Goal: Information Seeking & Learning: Learn about a topic

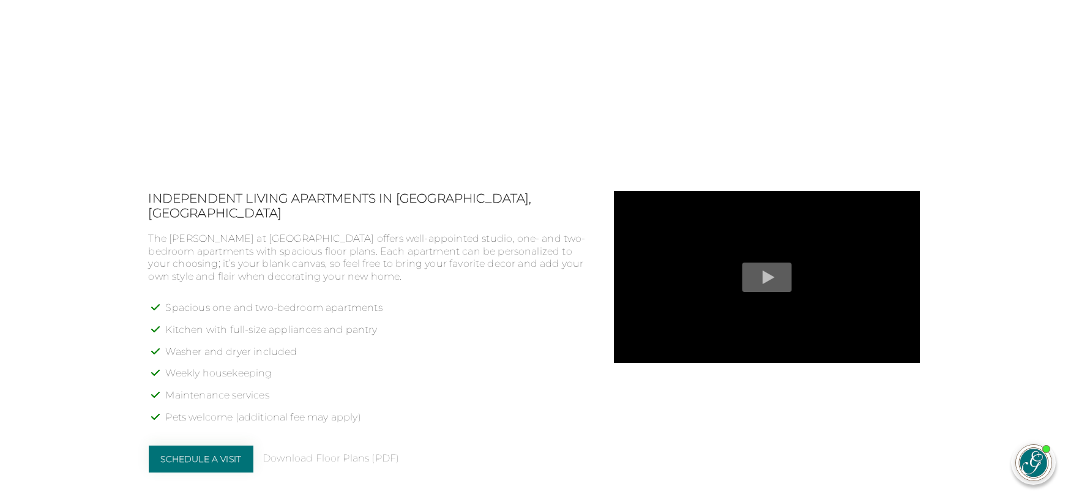
scroll to position [877, 0]
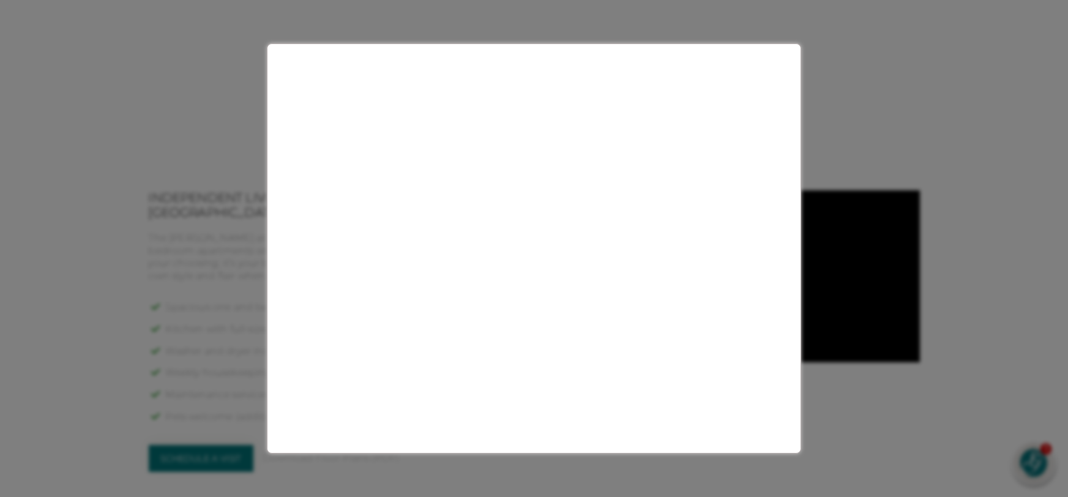
click at [128, 275] on div at bounding box center [534, 248] width 1068 height 497
click at [778, 61] on div at bounding box center [534, 248] width 1068 height 497
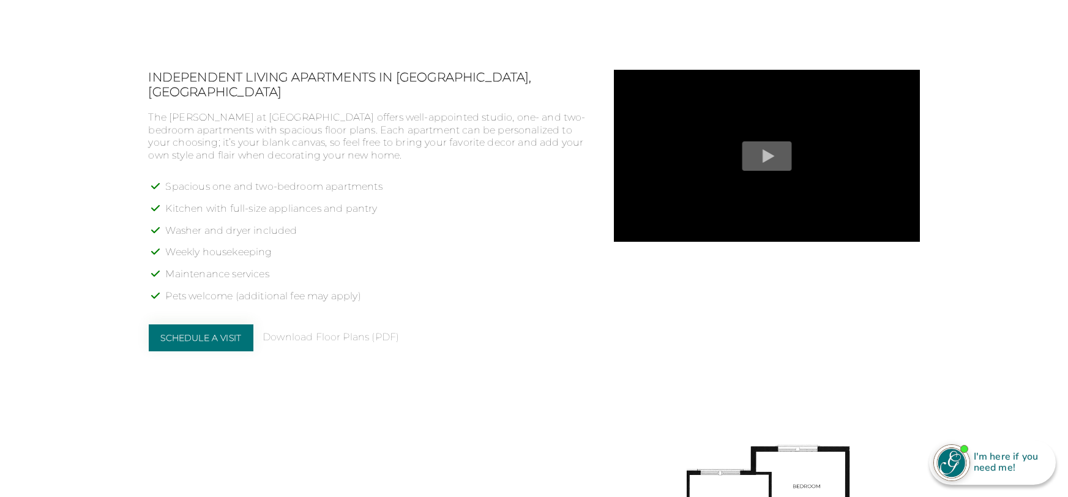
scroll to position [1031, 0]
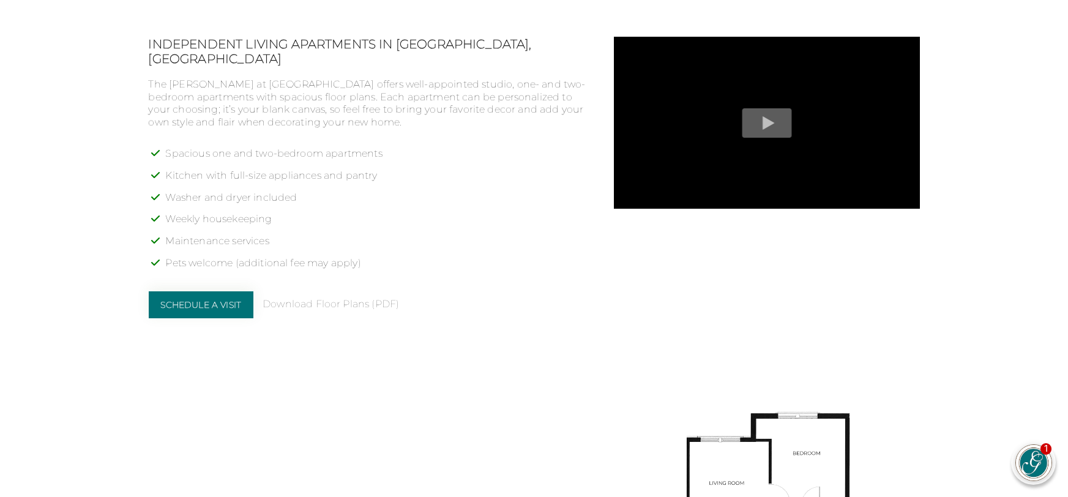
click at [200, 213] on li "Weekly housekeeping" at bounding box center [378, 224] width 425 height 22
copy ul "Weekly housekeeping"
click at [297, 235] on li "Maintenance services" at bounding box center [378, 246] width 425 height 22
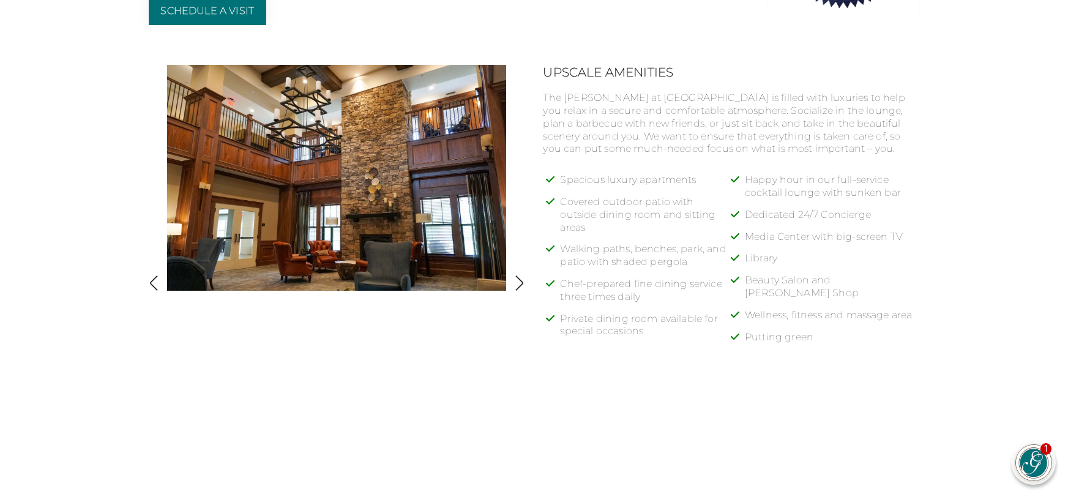
scroll to position [521, 0]
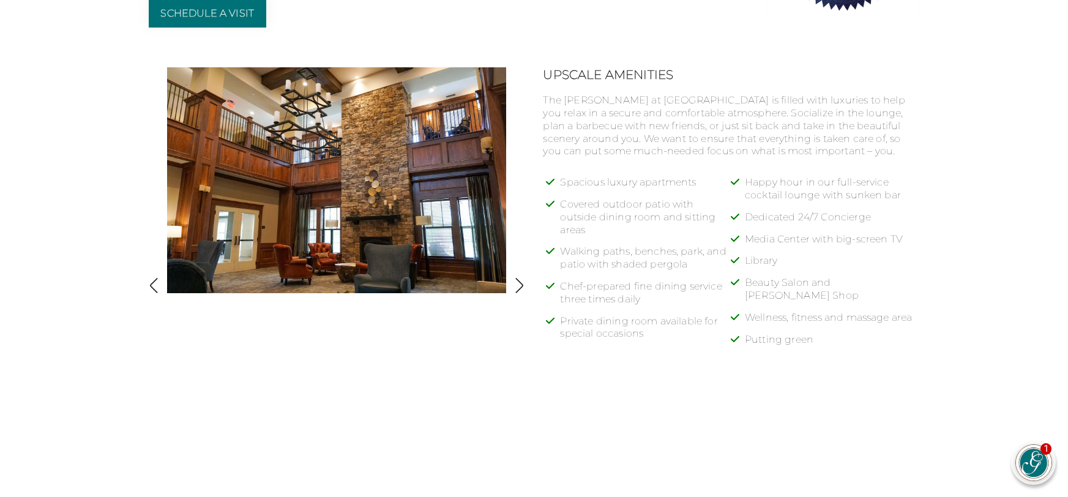
click at [606, 67] on h2 "Upscale Amenities" at bounding box center [731, 74] width 376 height 15
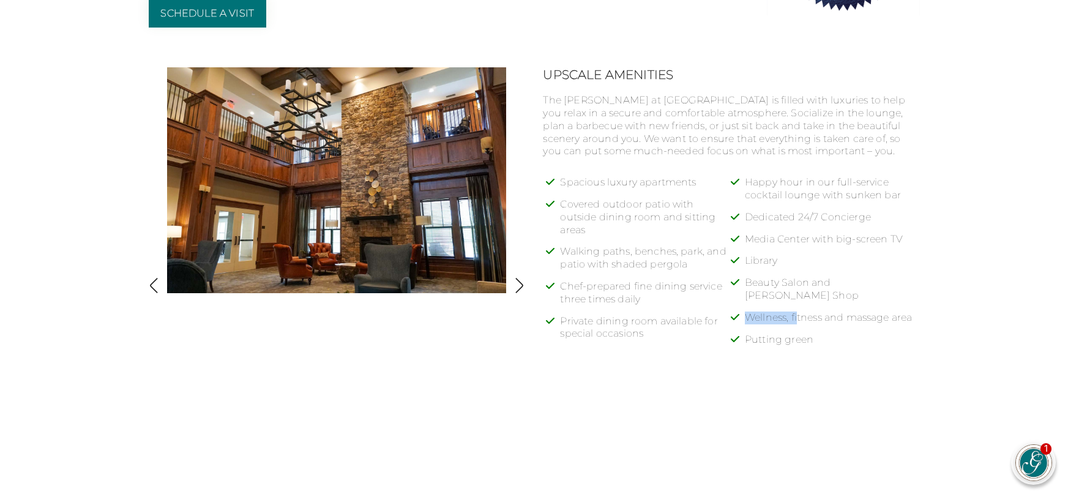
drag, startPoint x: 745, startPoint y: 300, endPoint x: 800, endPoint y: 301, distance: 54.5
click at [800, 311] on li "Wellness, fitness and massage area" at bounding box center [832, 322] width 175 height 22
click at [775, 311] on li "Wellness, fitness and massage area" at bounding box center [832, 322] width 175 height 22
click at [749, 311] on li "Wellness, fitness and massage area" at bounding box center [832, 322] width 175 height 22
drag, startPoint x: 748, startPoint y: 304, endPoint x: 850, endPoint y: 316, distance: 103.0
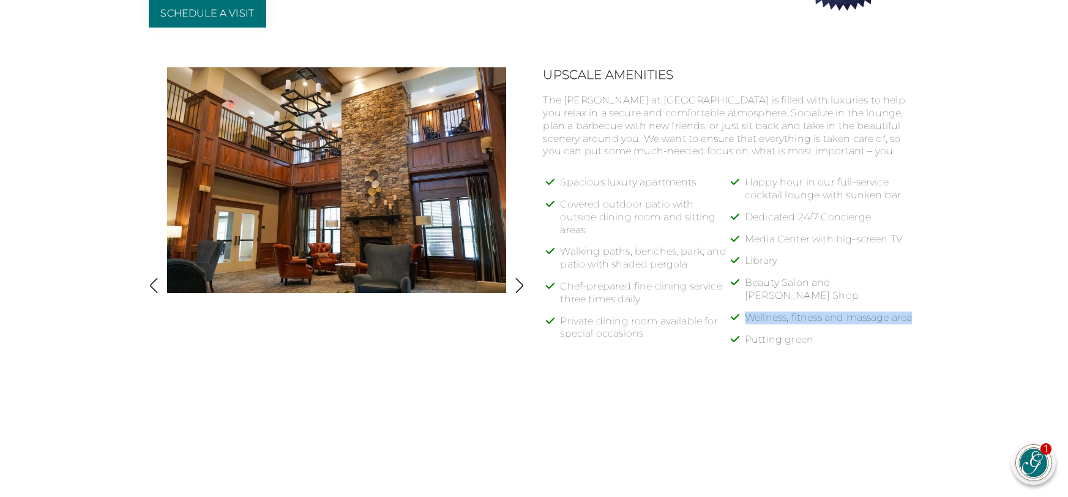
click at [850, 316] on li "Wellness, fitness and massage area" at bounding box center [832, 322] width 175 height 22
copy li "Wellness, fitness and massage area"
